Goal: Information Seeking & Learning: Check status

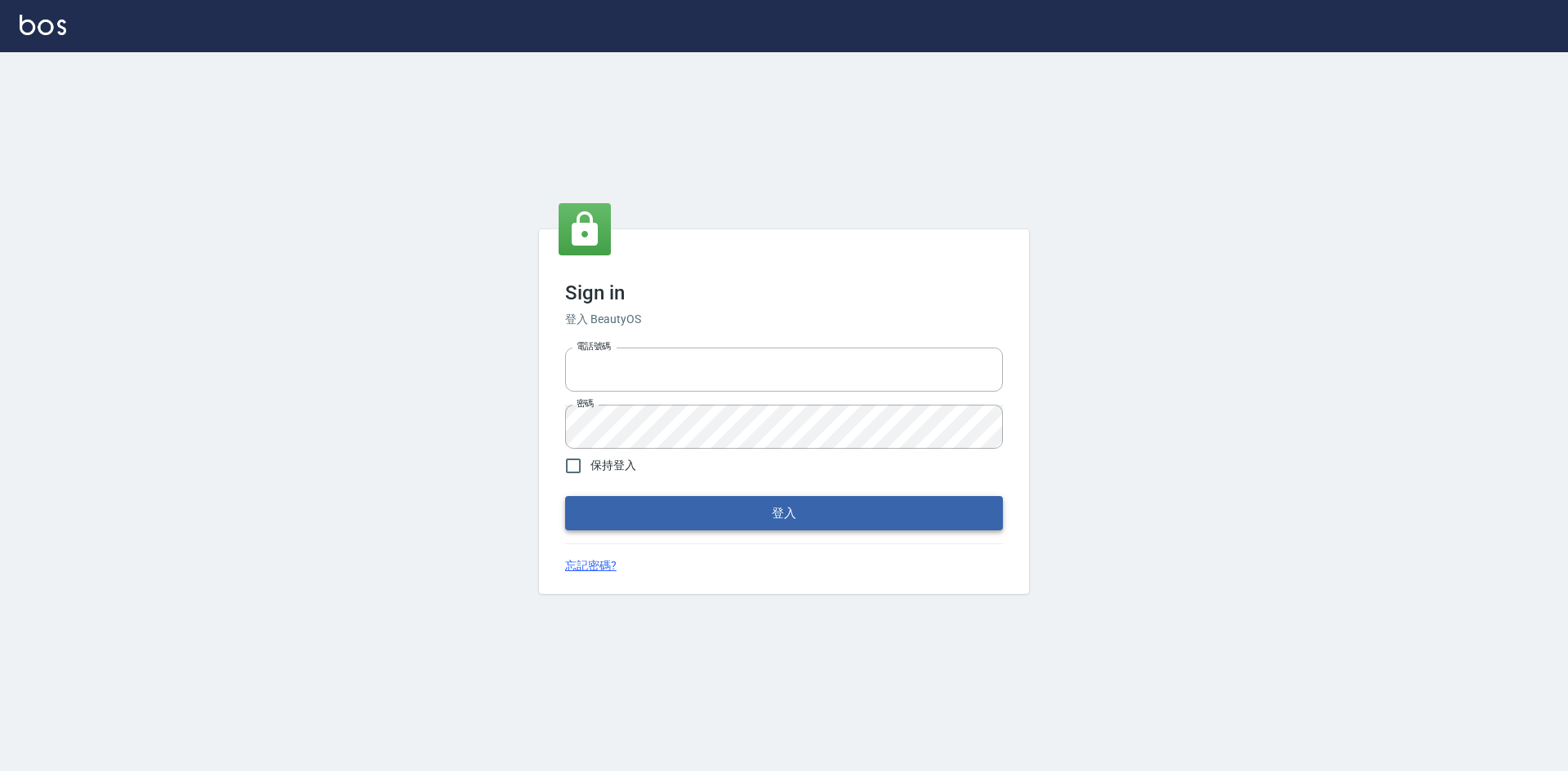
type input "0422211177"
click at [824, 513] on button "登入" at bounding box center [784, 514] width 438 height 34
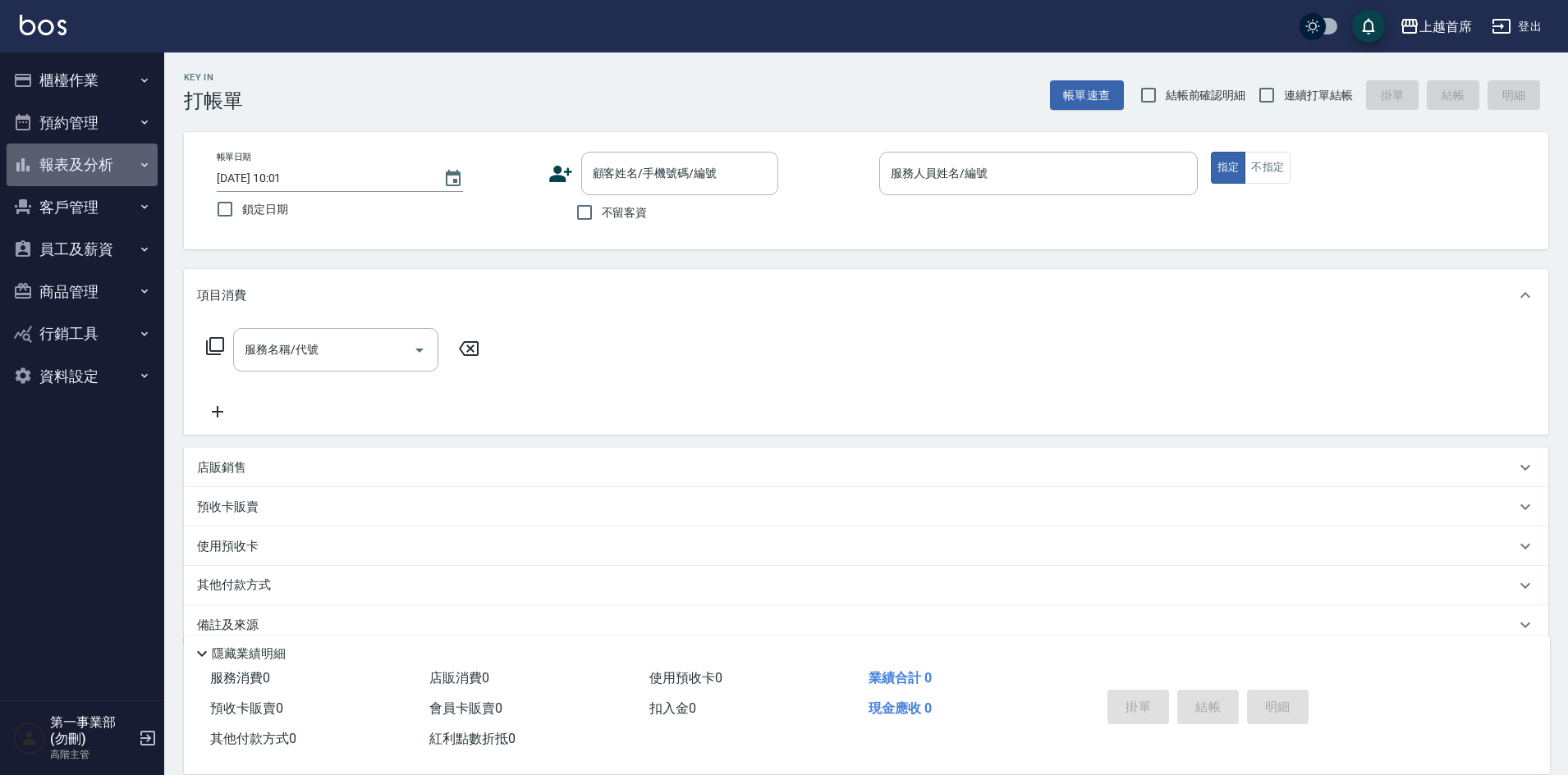
click at [76, 168] on button "報表及分析" at bounding box center [83, 165] width 151 height 43
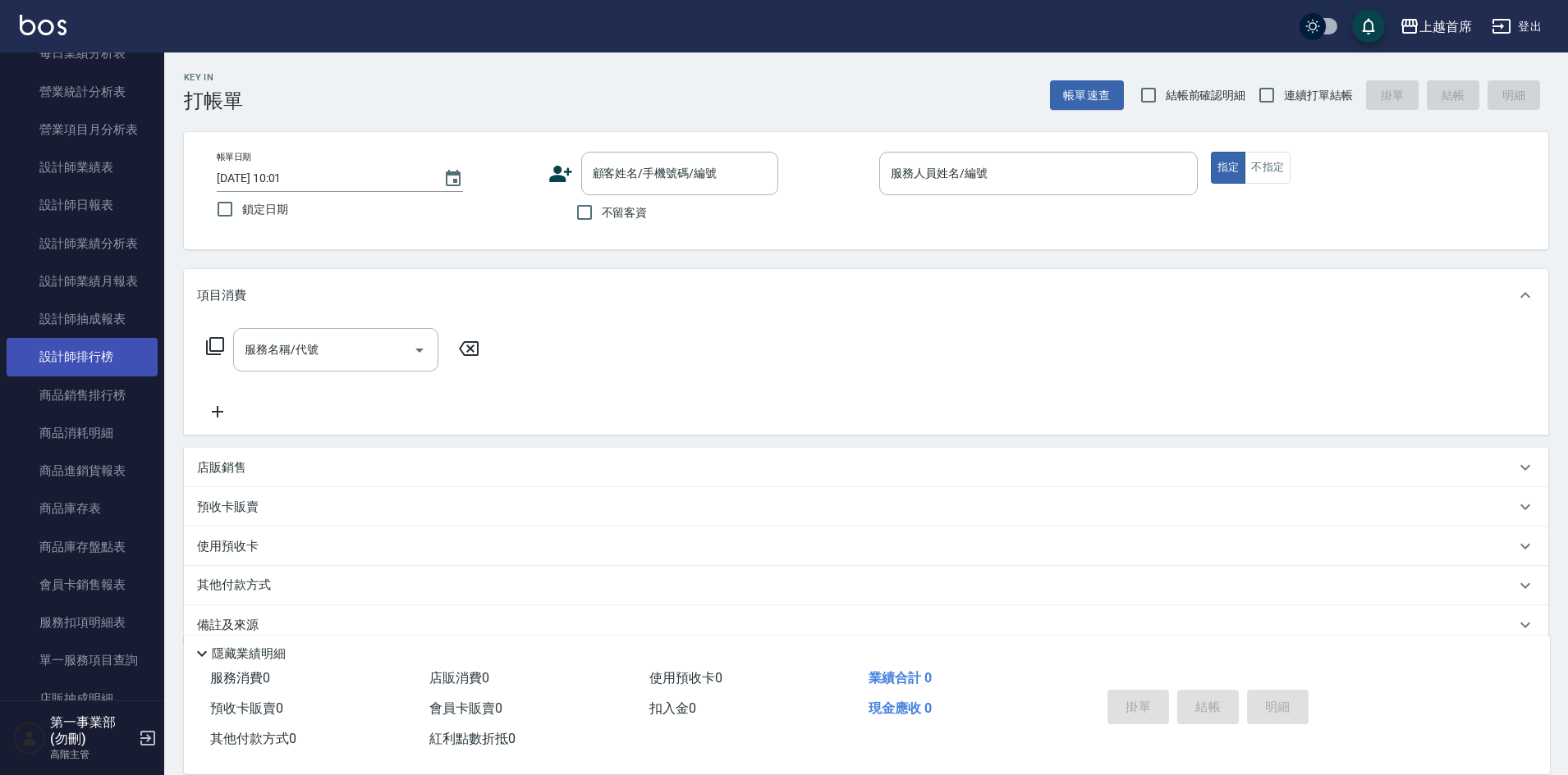
scroll to position [574, 0]
click at [95, 346] on link "設計師排行榜" at bounding box center [83, 357] width 151 height 38
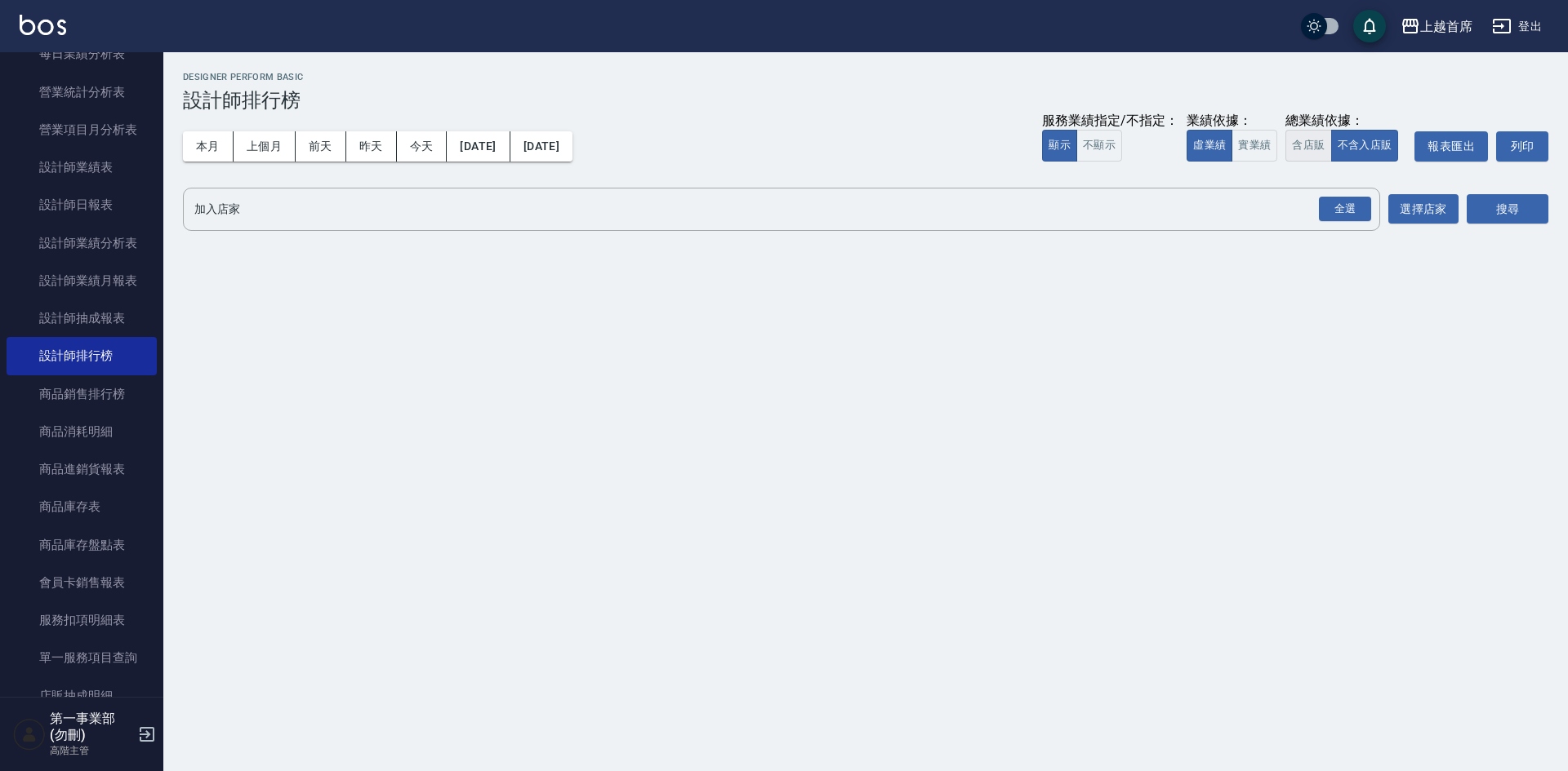
drag, startPoint x: 1321, startPoint y: 144, endPoint x: 1314, endPoint y: 149, distance: 8.6
click at [1320, 144] on button "含店販" at bounding box center [1307, 145] width 45 height 32
click at [1338, 215] on div "全選" at bounding box center [1344, 209] width 52 height 26
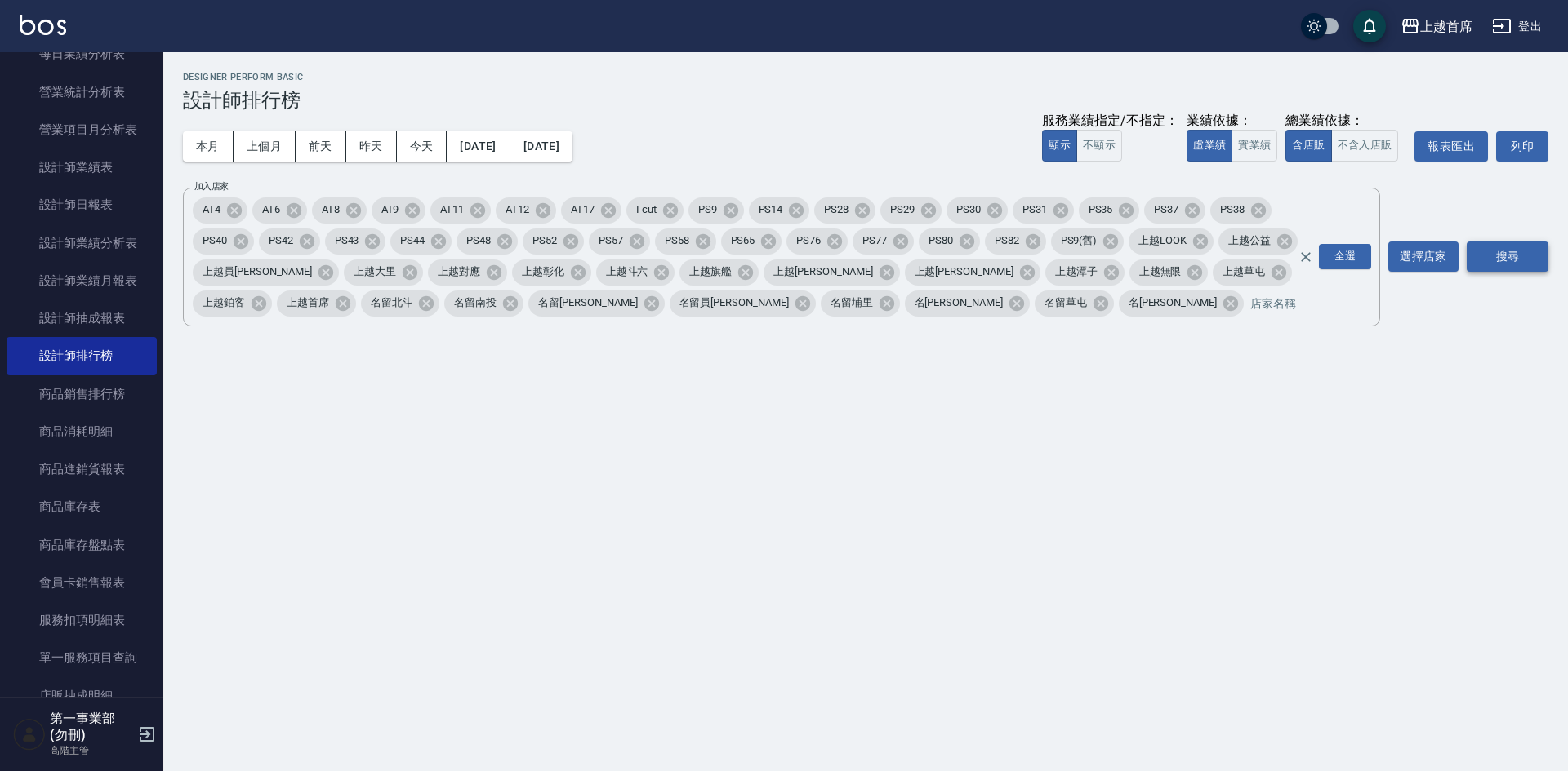
click at [1505, 263] on button "搜尋" at bounding box center [1506, 256] width 81 height 30
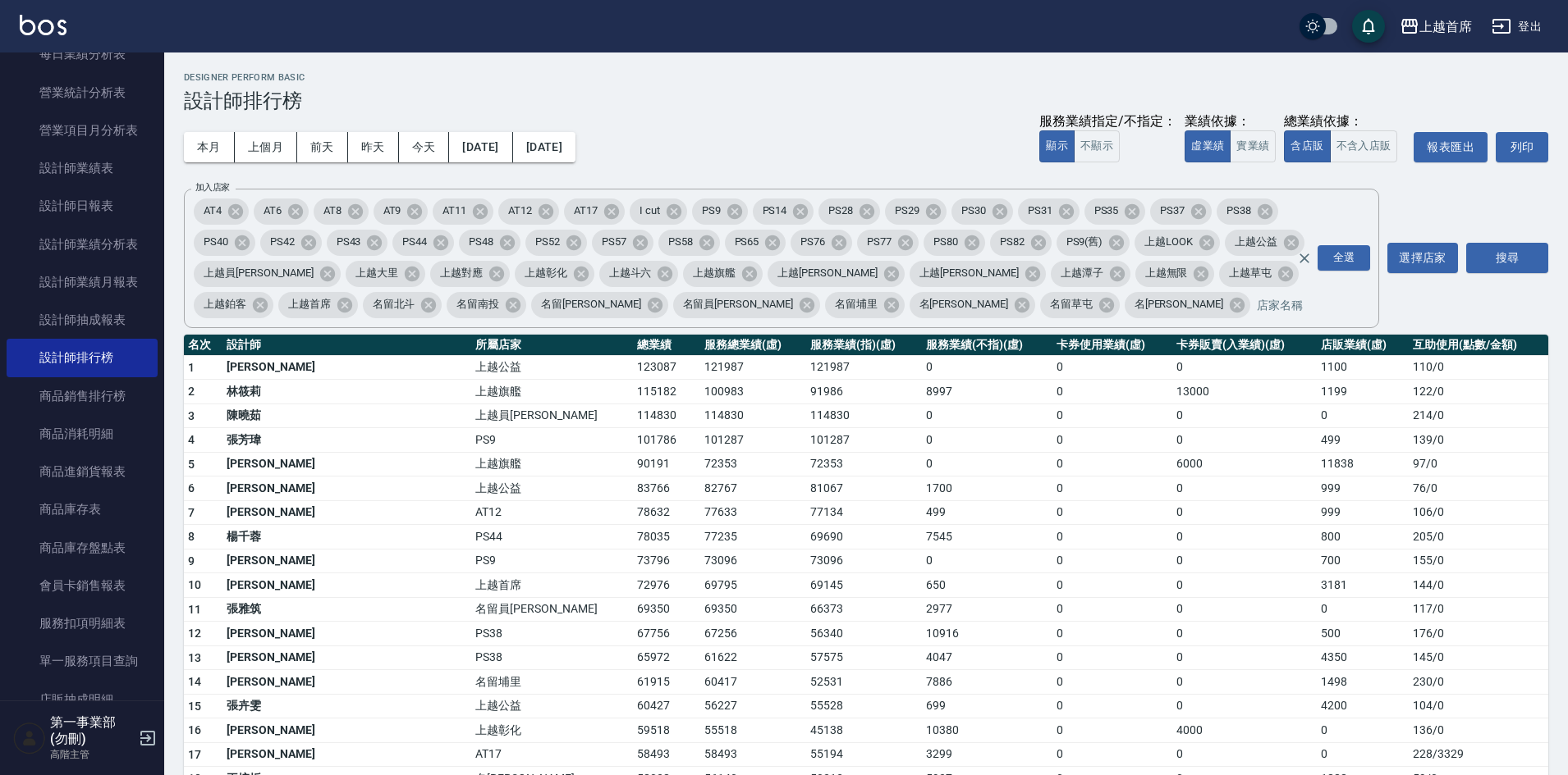
click at [922, 536] on td "7545" at bounding box center [987, 537] width 131 height 25
click at [471, 537] on td "PS44" at bounding box center [552, 537] width 162 height 25
click at [1173, 541] on td "0" at bounding box center [1245, 537] width 144 height 25
